Goal: Information Seeking & Learning: Learn about a topic

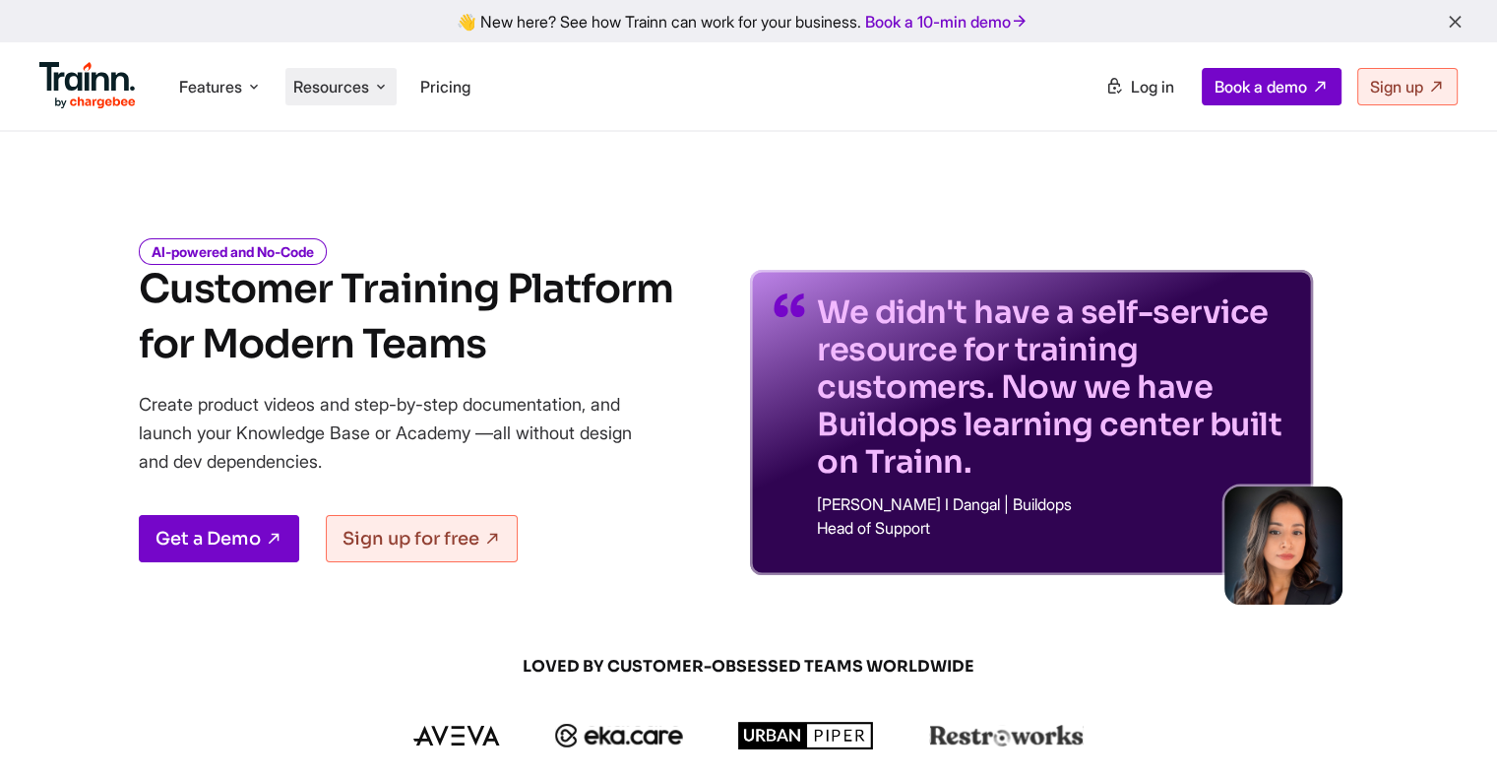
click at [340, 86] on span "Resources" at bounding box center [331, 87] width 76 height 22
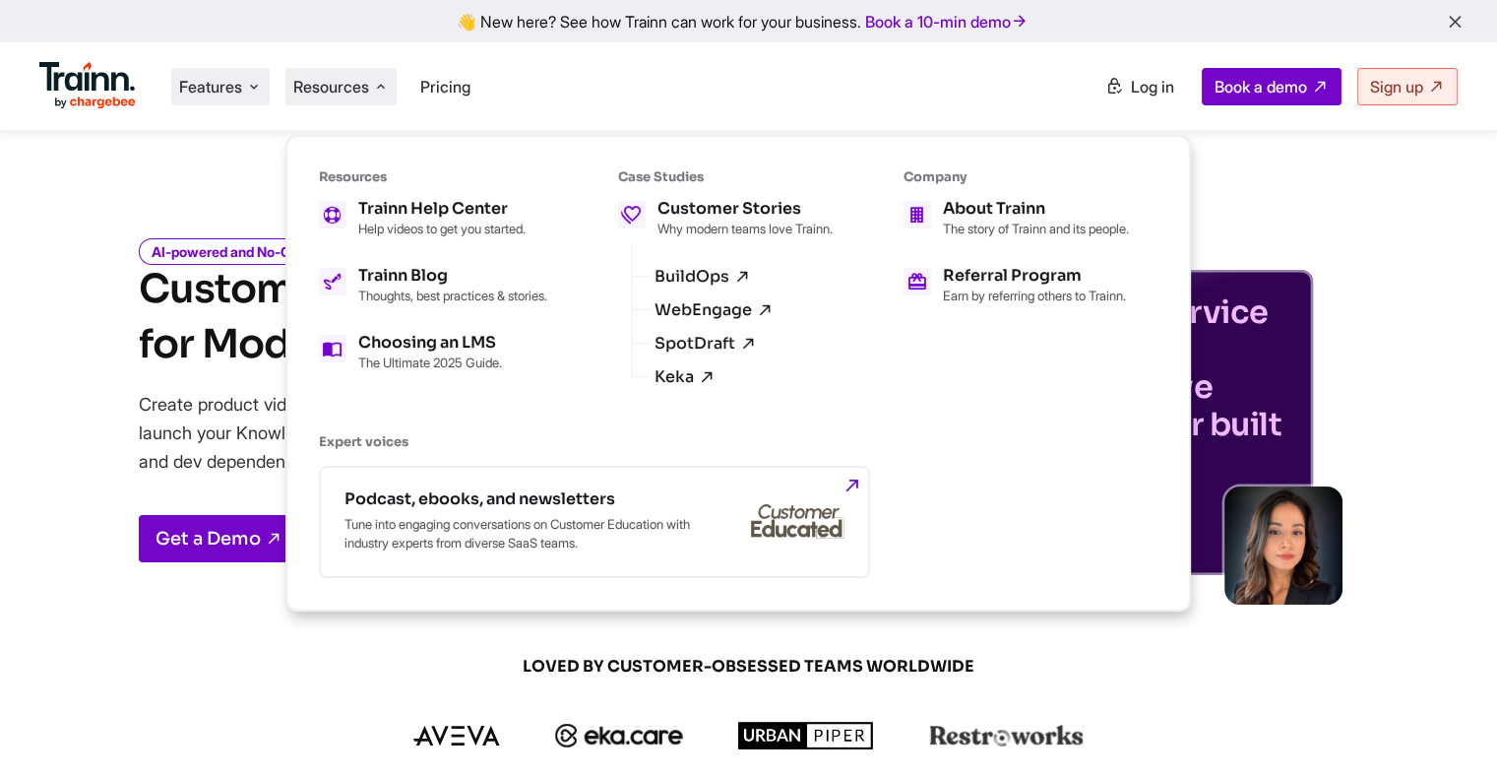
click at [242, 86] on span "Features" at bounding box center [210, 87] width 63 height 22
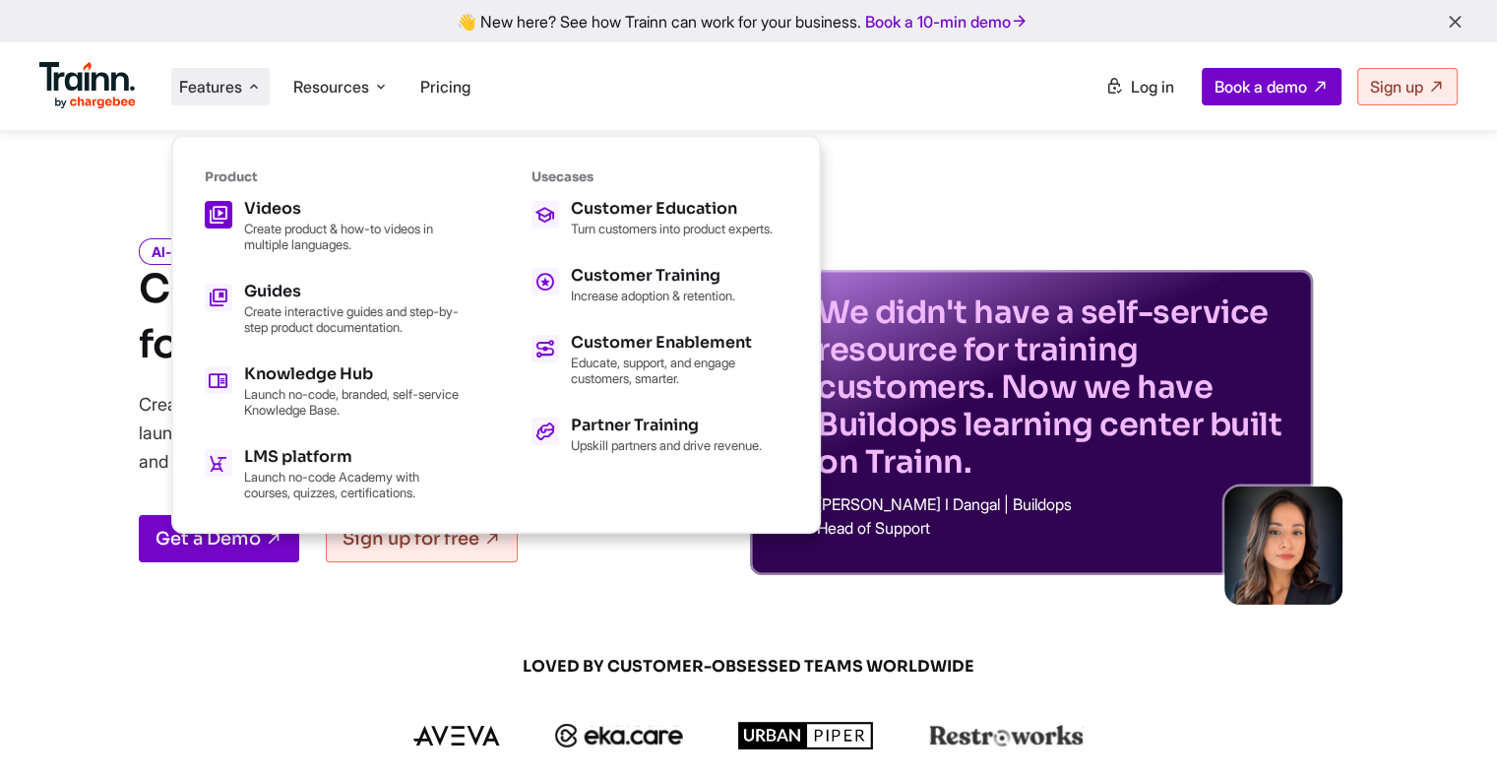
click at [295, 224] on p "Create product & how-to videos in multiple languages." at bounding box center [352, 237] width 217 height 32
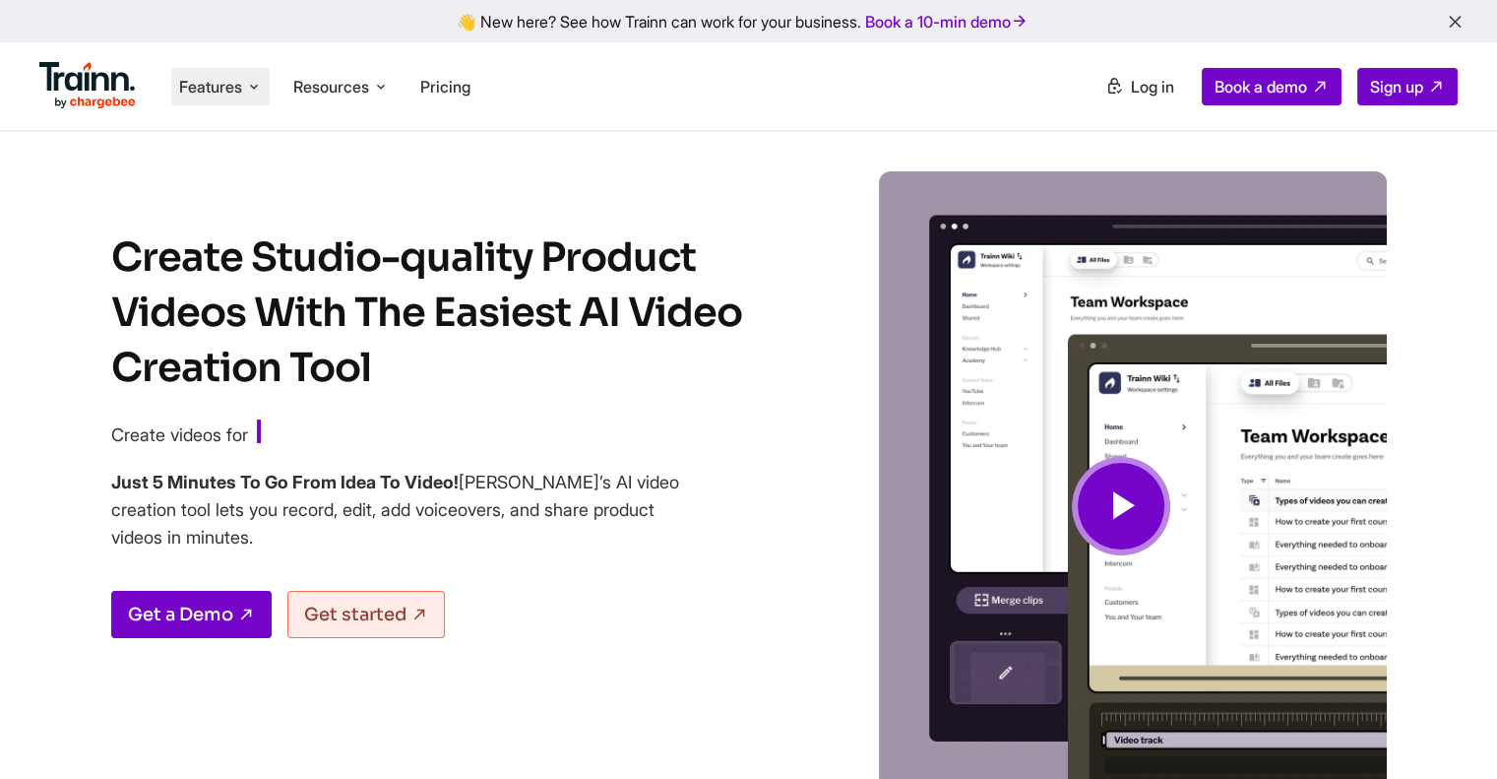
click at [202, 87] on span "Features" at bounding box center [210, 87] width 63 height 22
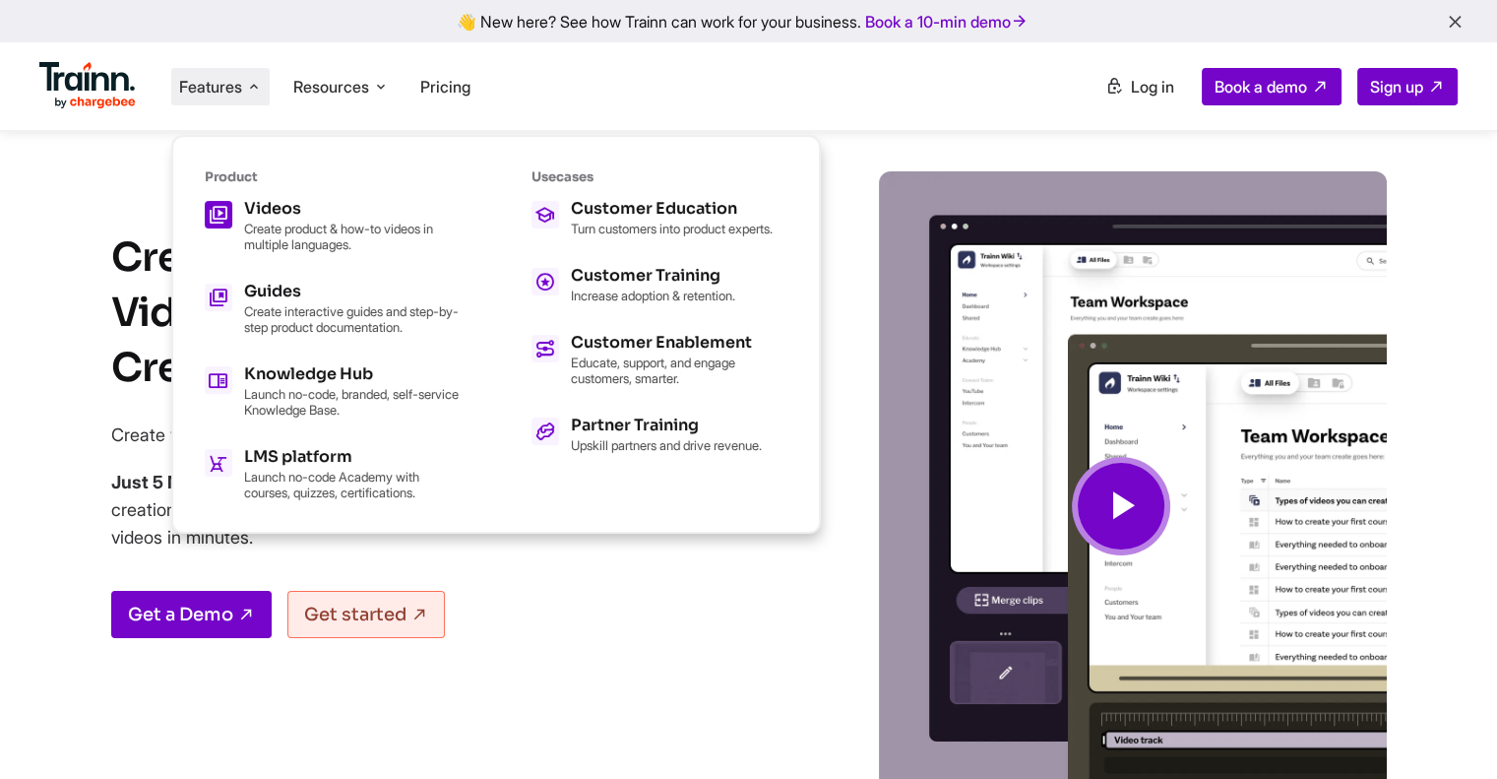
click at [268, 216] on div "Videos Create product & how-to videos in multiple languages." at bounding box center [352, 226] width 217 height 51
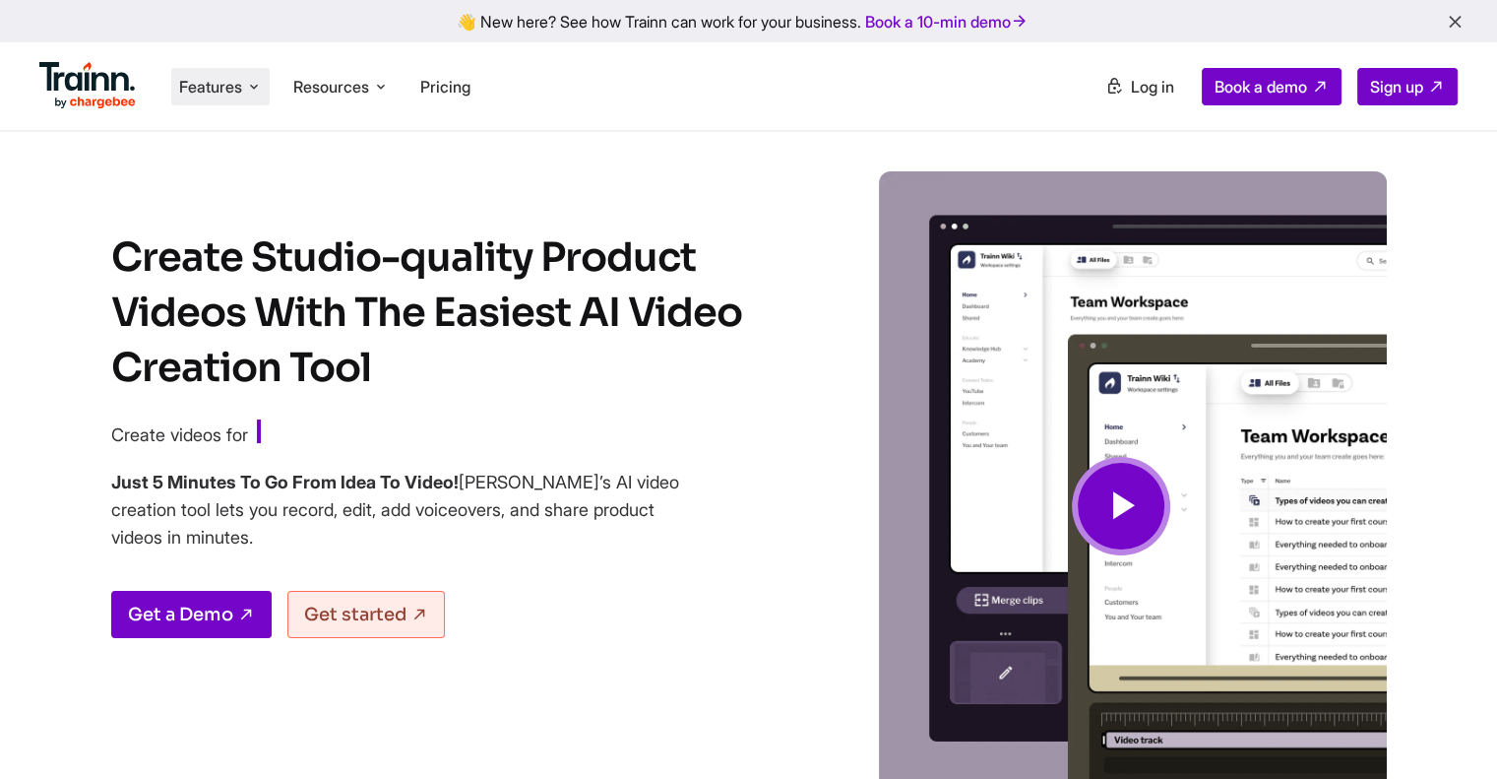
click at [207, 86] on span "Features" at bounding box center [210, 87] width 63 height 22
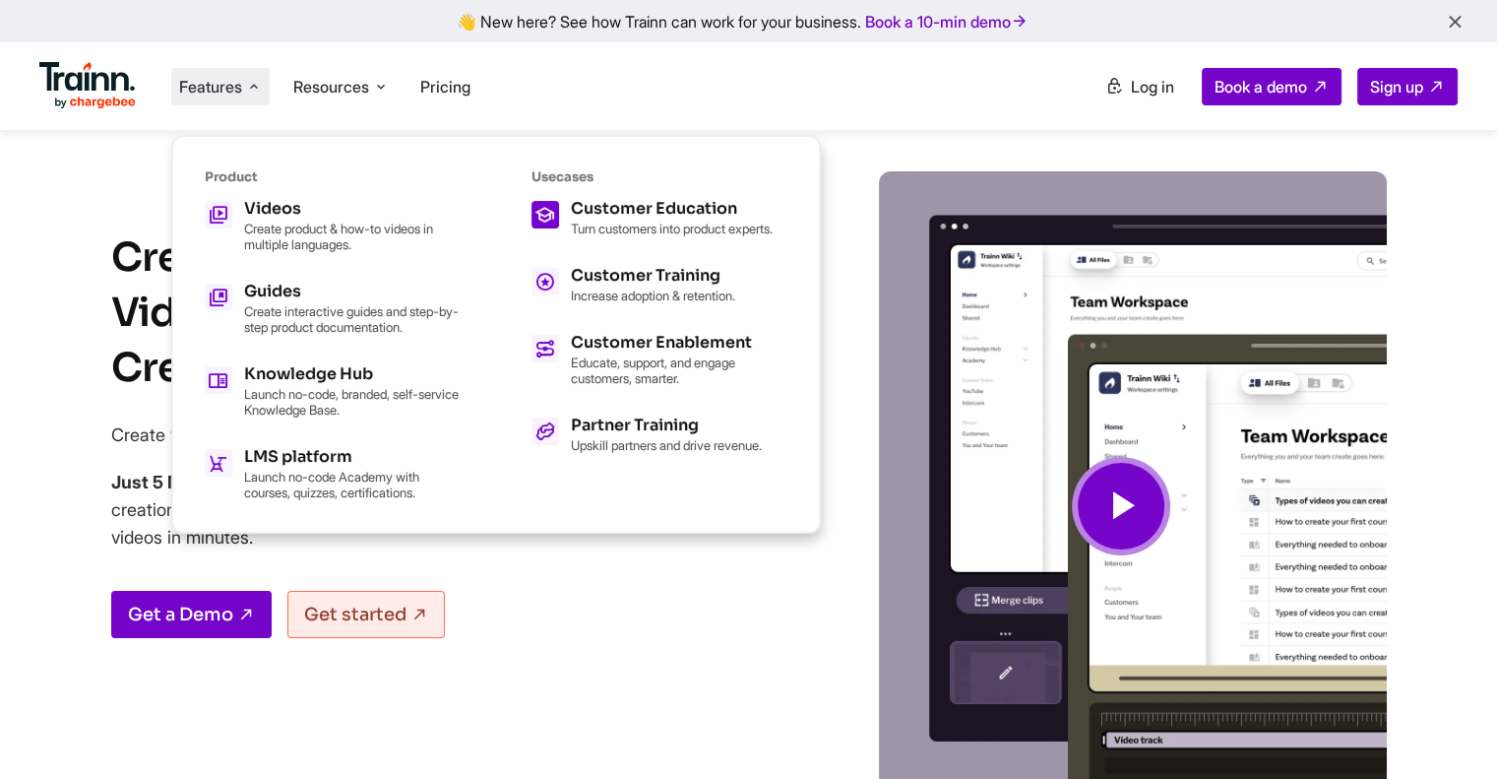
click at [646, 204] on div "Customer Education" at bounding box center [672, 209] width 202 height 16
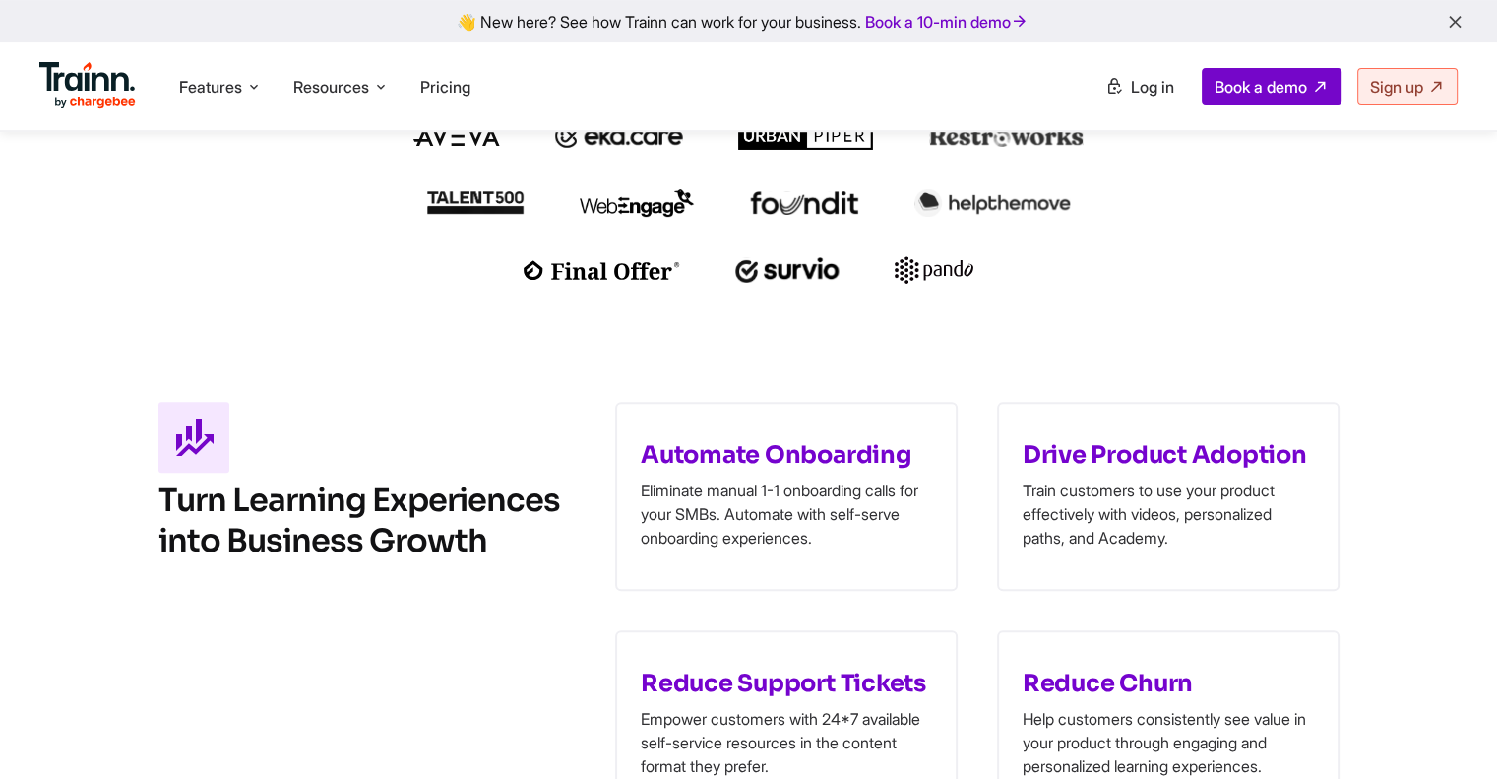
scroll to position [689, 0]
click at [361, 86] on span "Resources" at bounding box center [331, 87] width 76 height 22
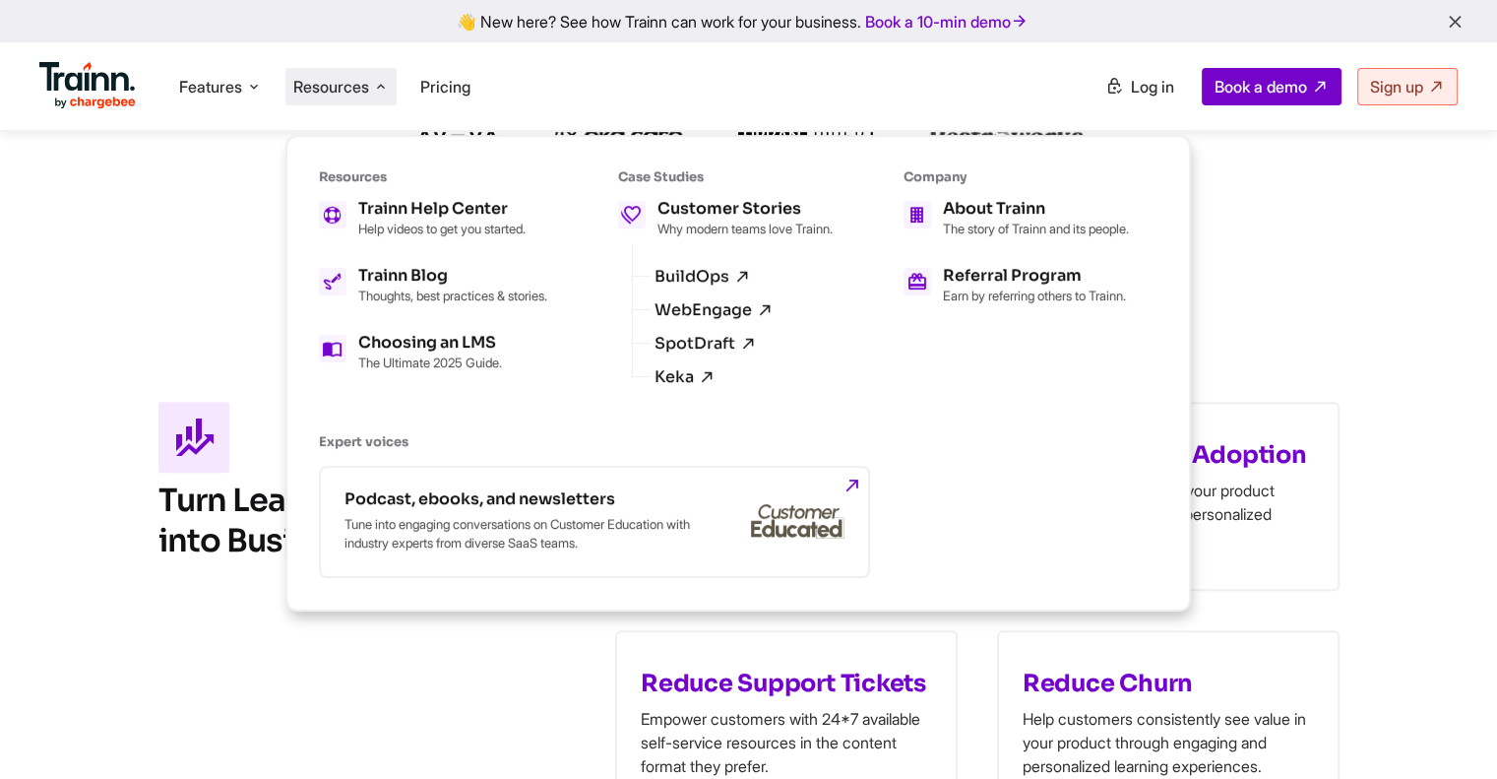
click at [487, 76] on ul "Features Product Videos Create product & how-to videos in multiple languages. G…" at bounding box center [394, 86] width 710 height 56
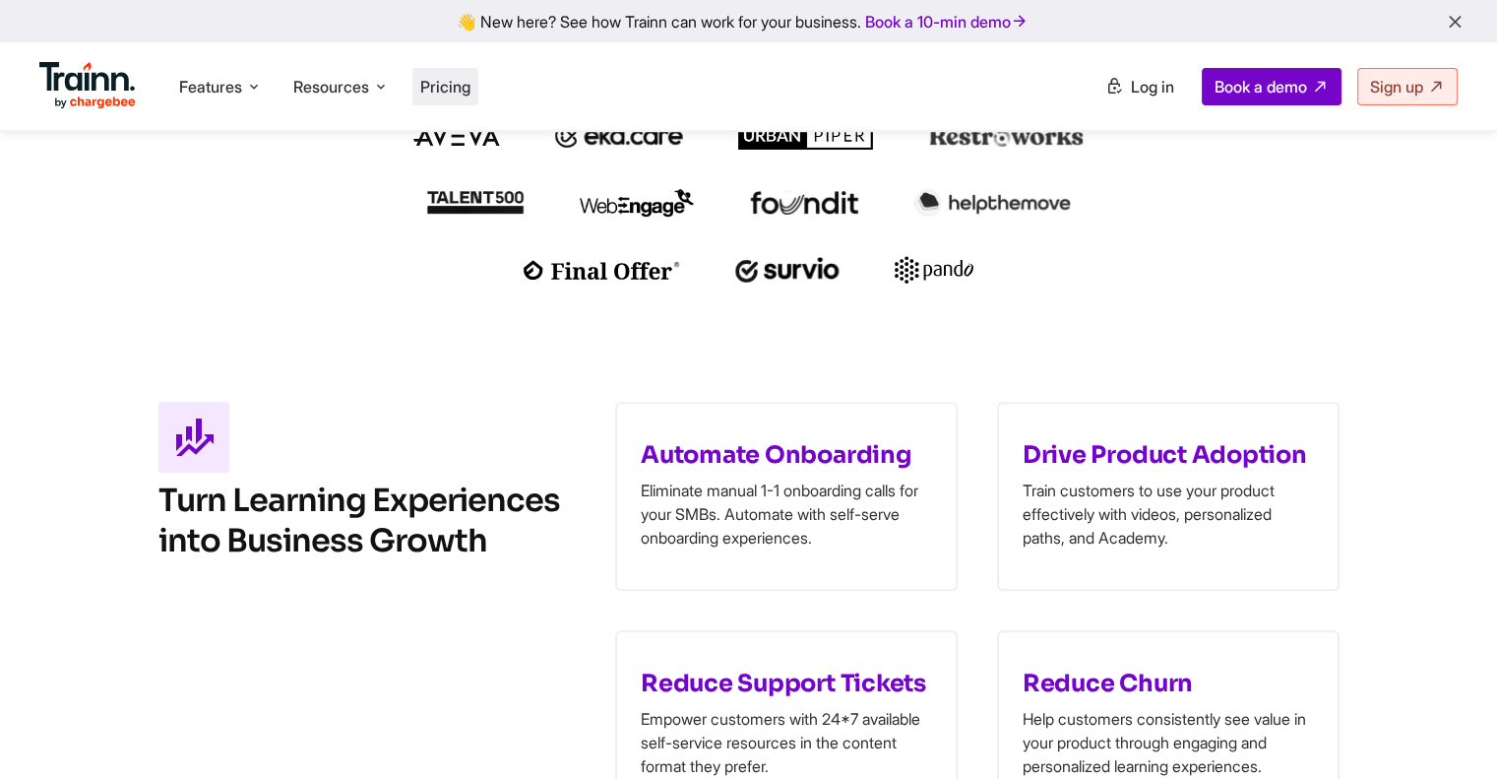
click at [456, 89] on span "Pricing" at bounding box center [445, 87] width 50 height 20
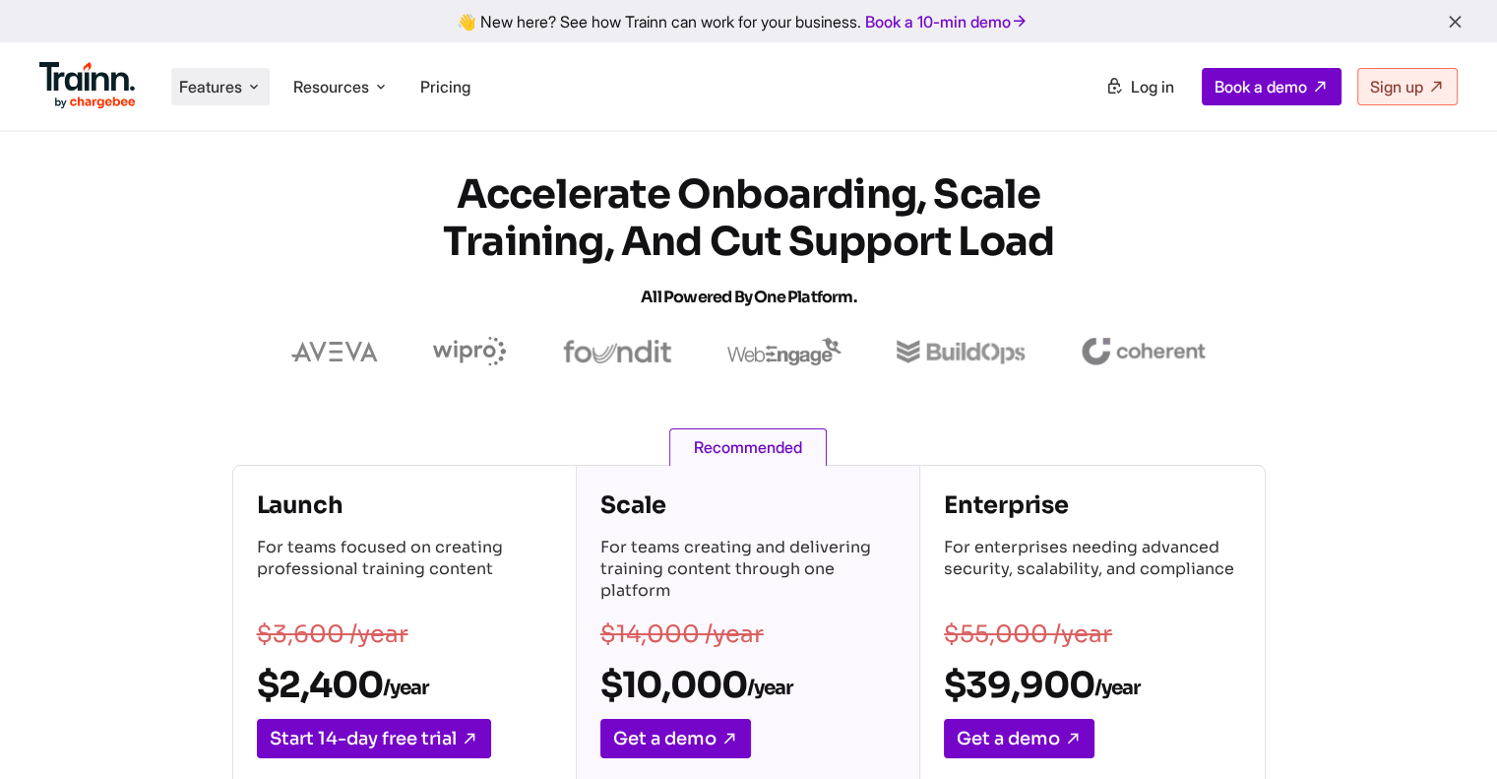
click at [222, 81] on span "Features" at bounding box center [210, 87] width 63 height 22
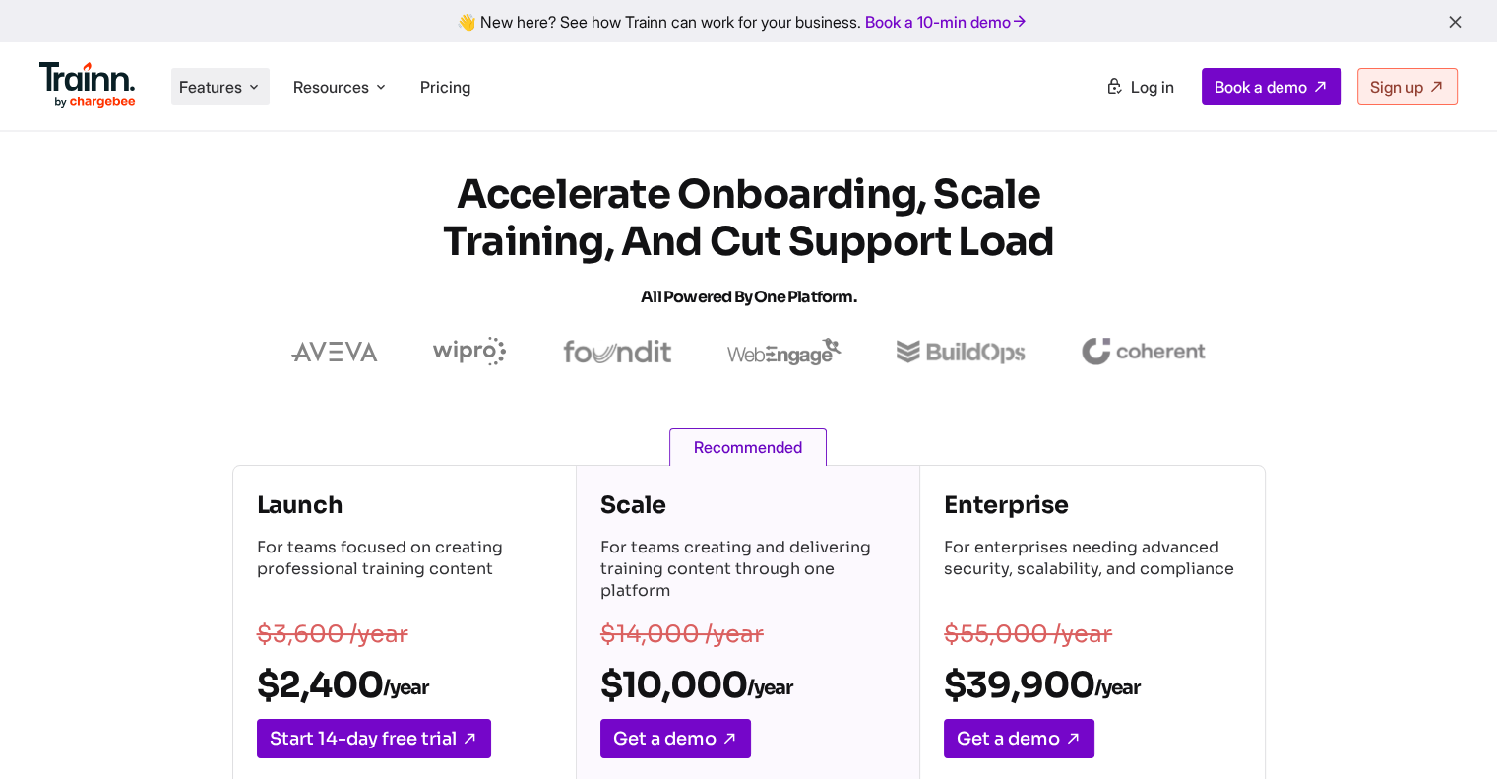
click at [217, 89] on span "Features" at bounding box center [210, 87] width 63 height 22
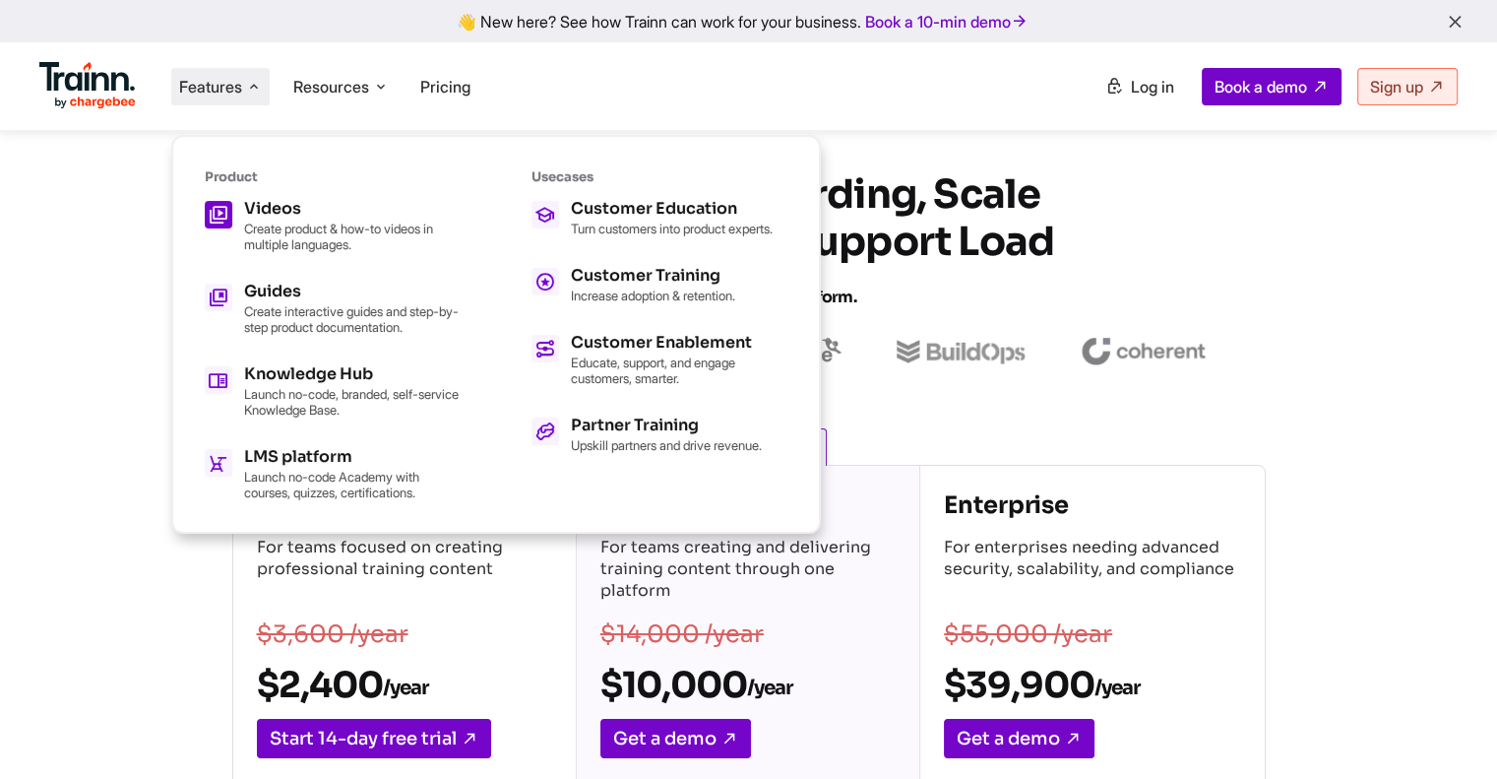
click at [329, 231] on p "Create product & how-to videos in multiple languages." at bounding box center [352, 237] width 217 height 32
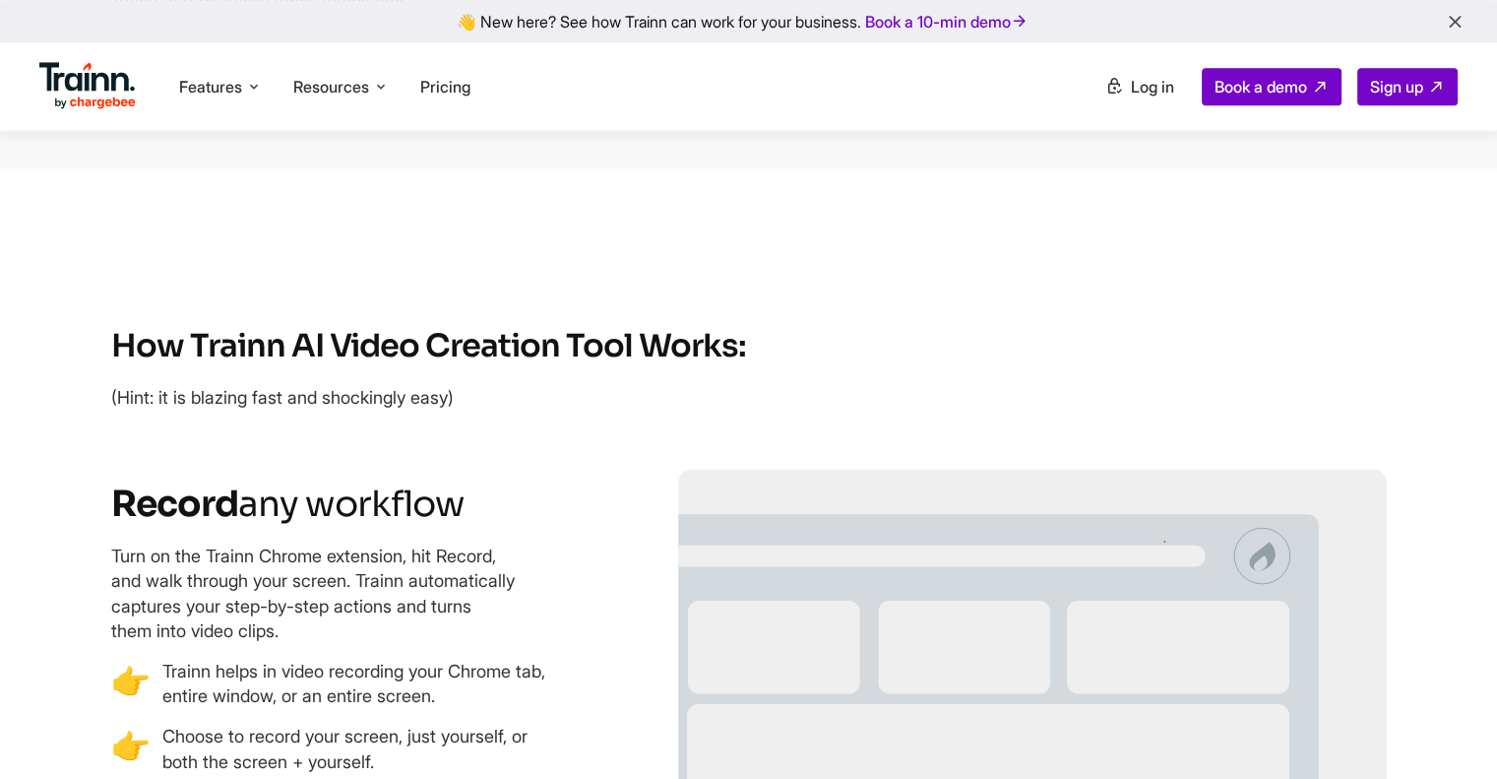
scroll to position [1969, 0]
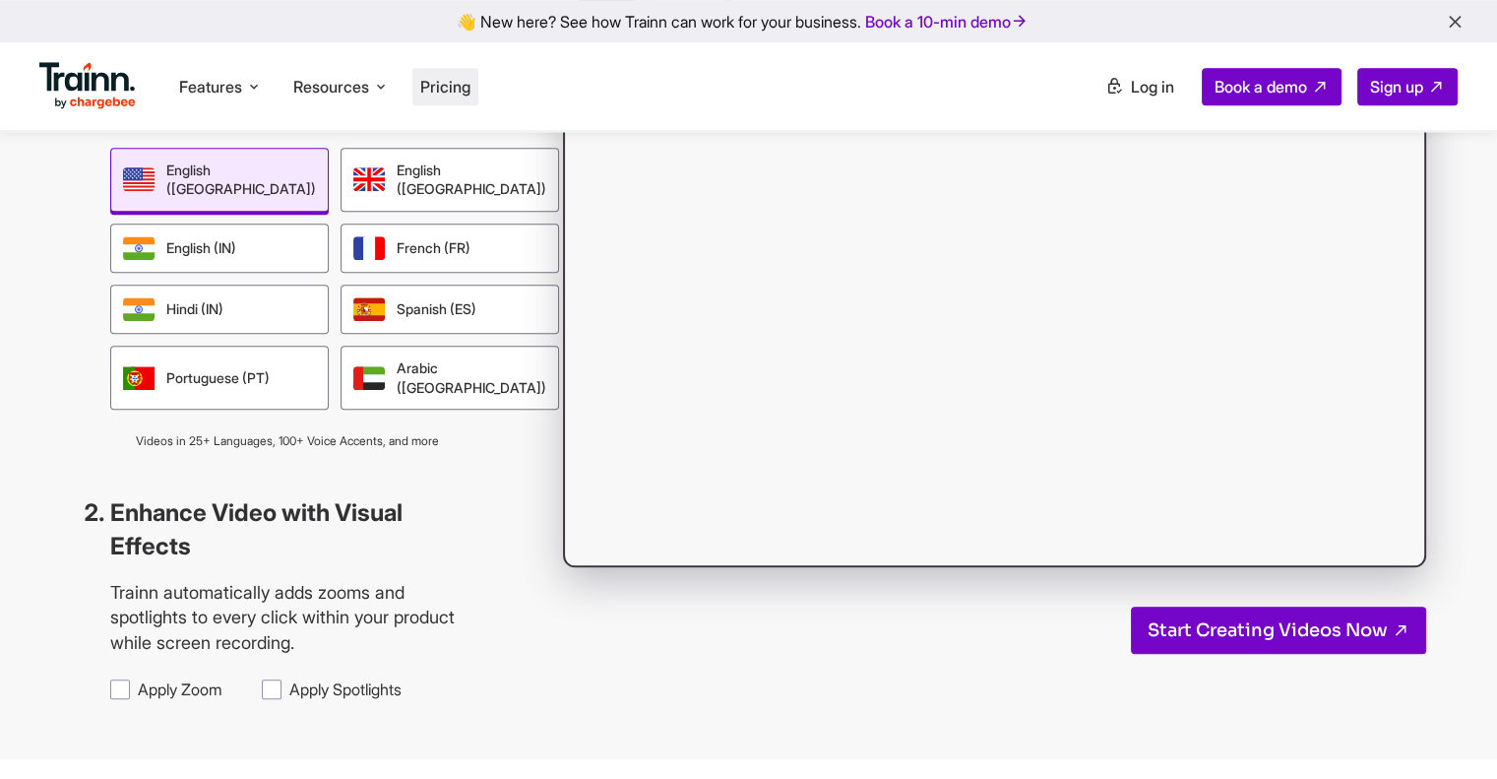
click at [443, 92] on span "Pricing" at bounding box center [445, 87] width 50 height 20
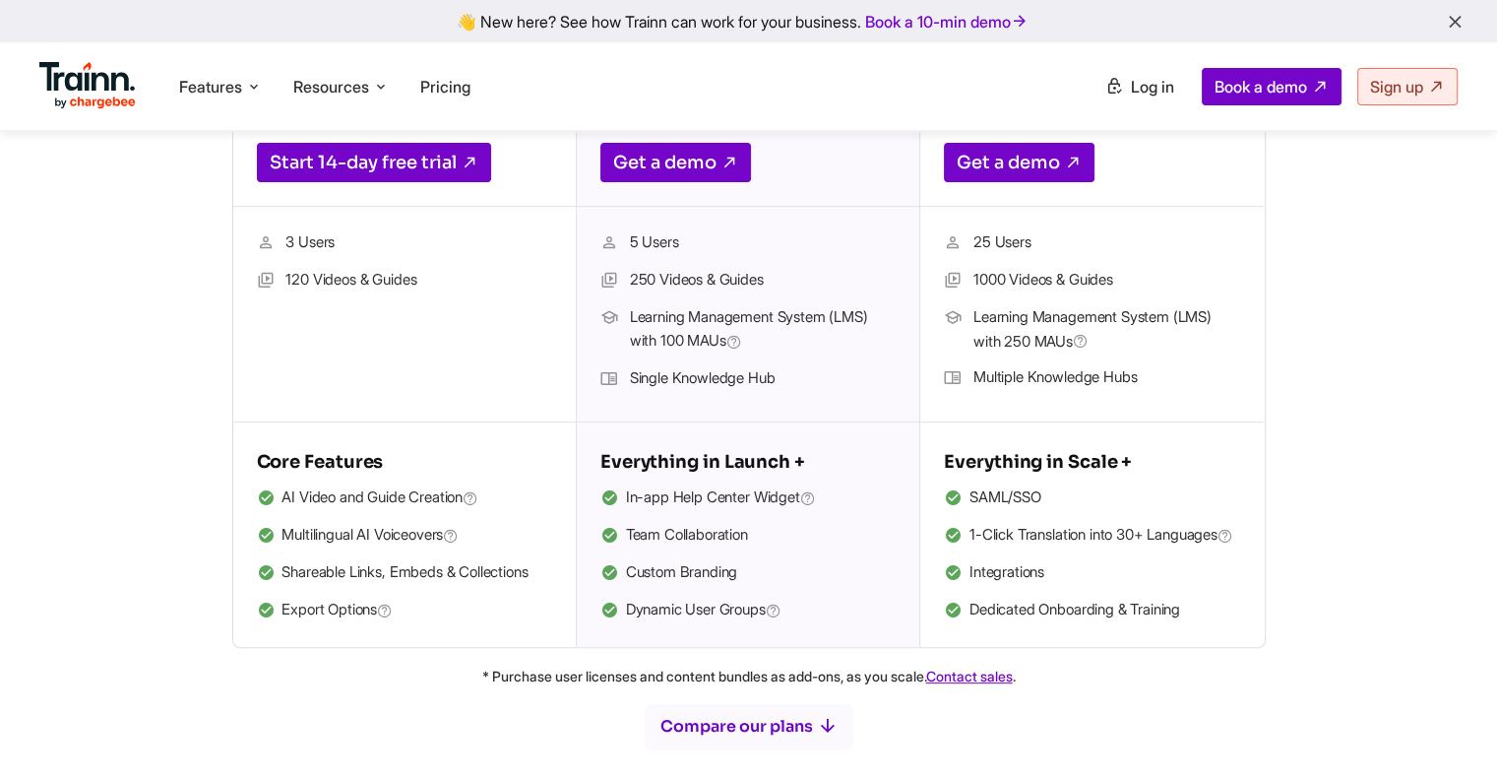
scroll to position [689, 0]
